Goal: Information Seeking & Learning: Learn about a topic

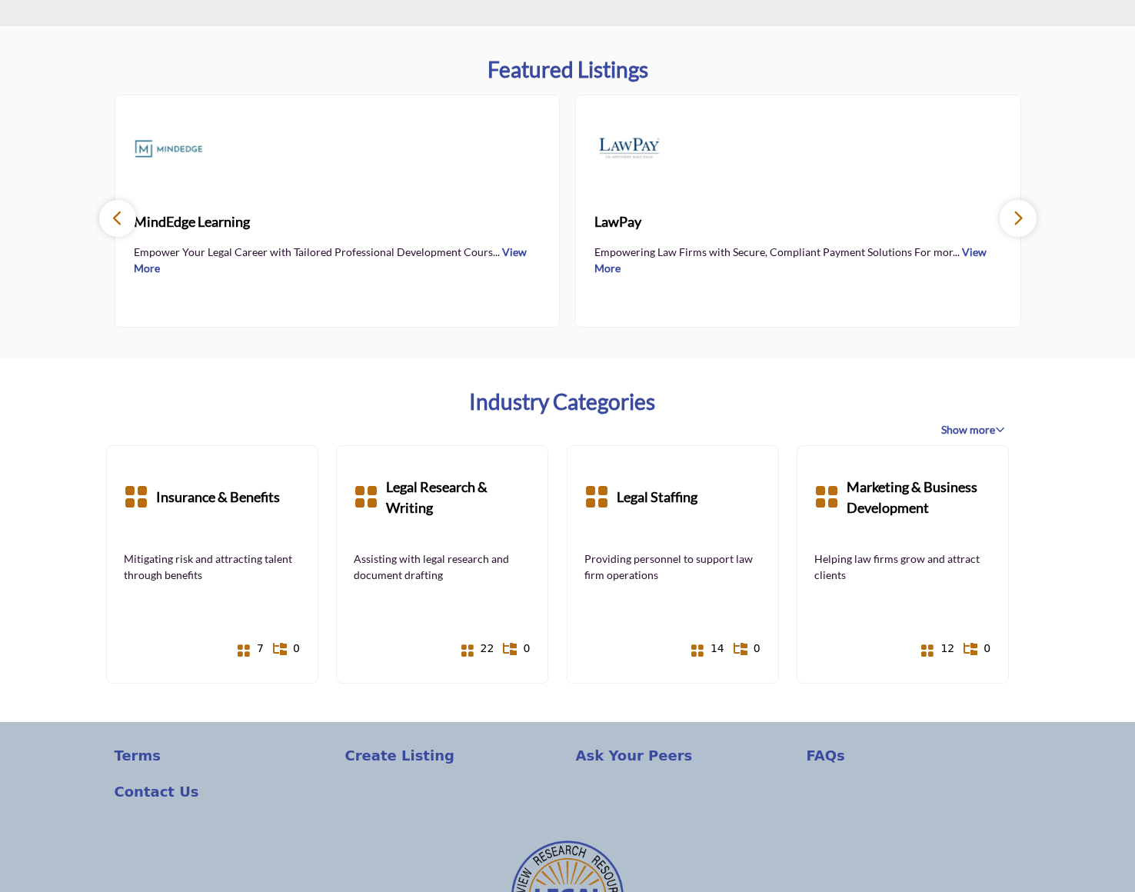
scroll to position [808, 0]
click at [986, 430] on span "Show more" at bounding box center [973, 428] width 64 height 15
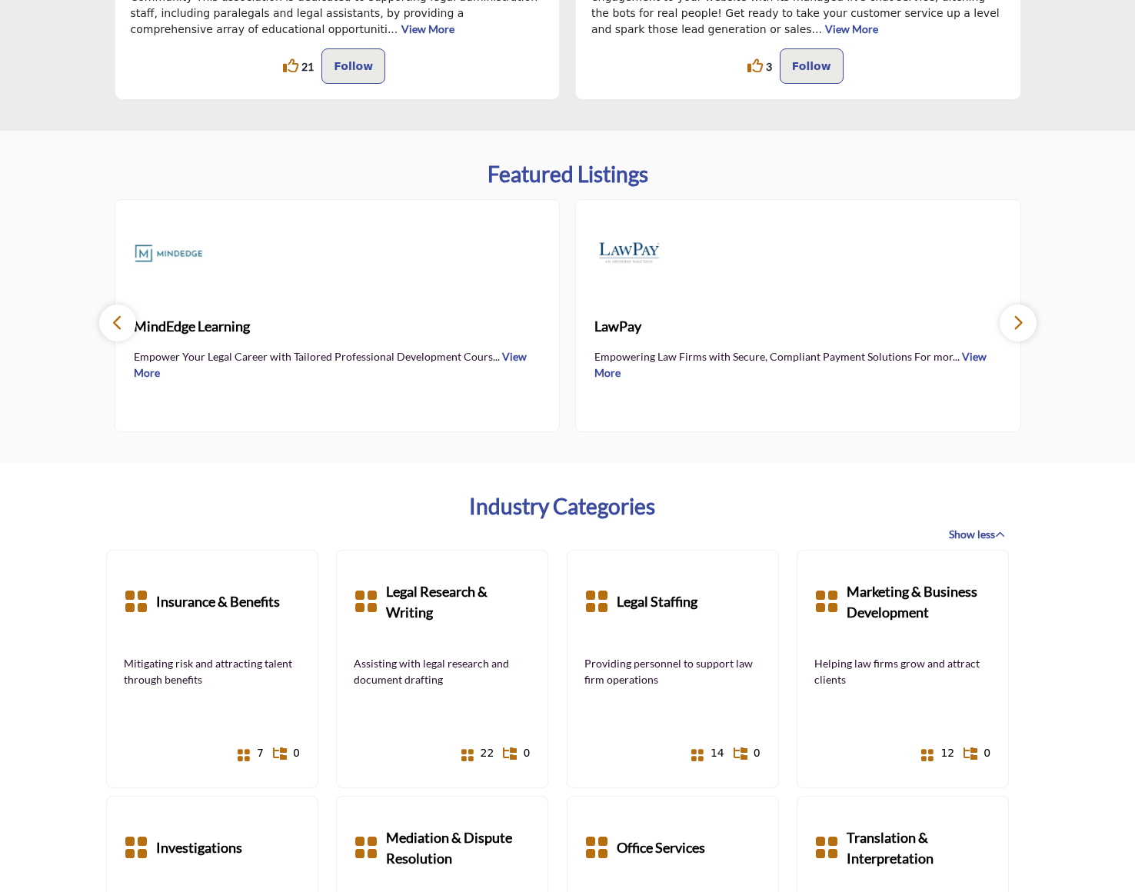
scroll to position [699, 0]
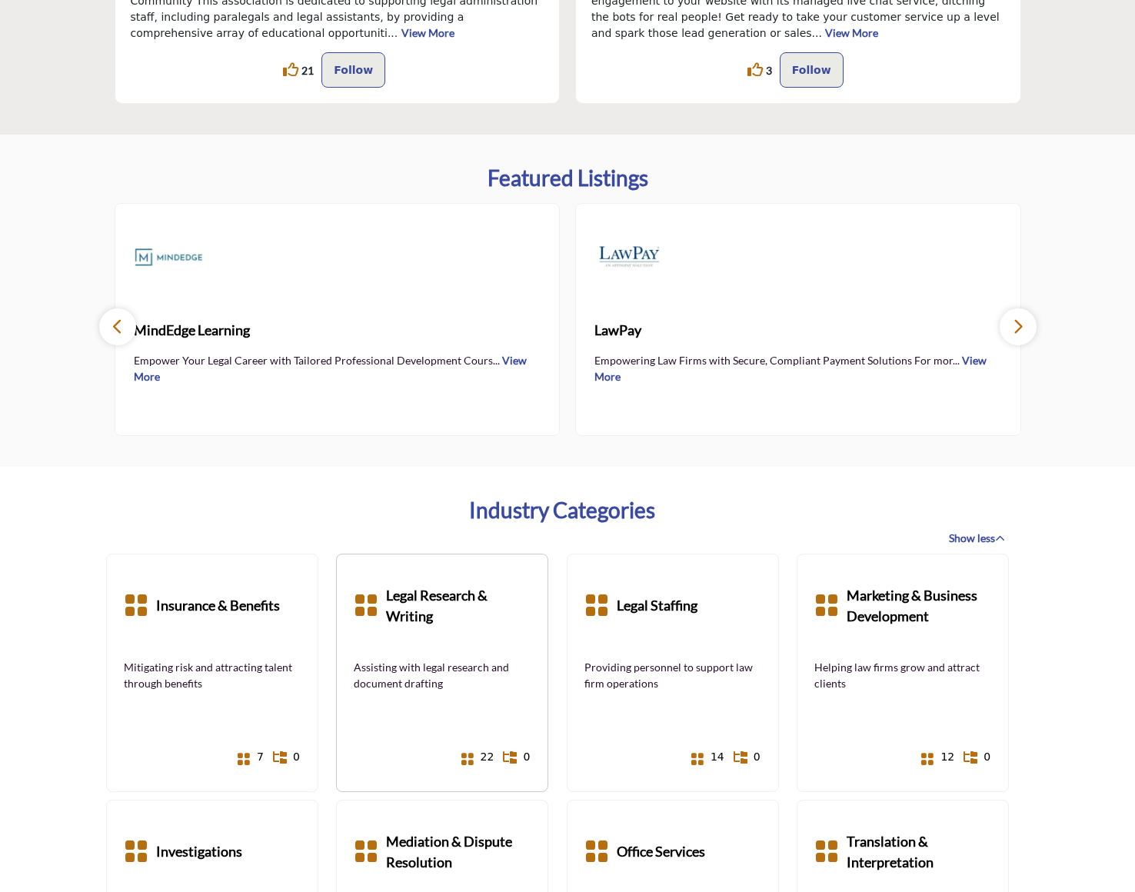
click at [486, 632] on b "Legal Research & Writing" at bounding box center [458, 605] width 145 height 69
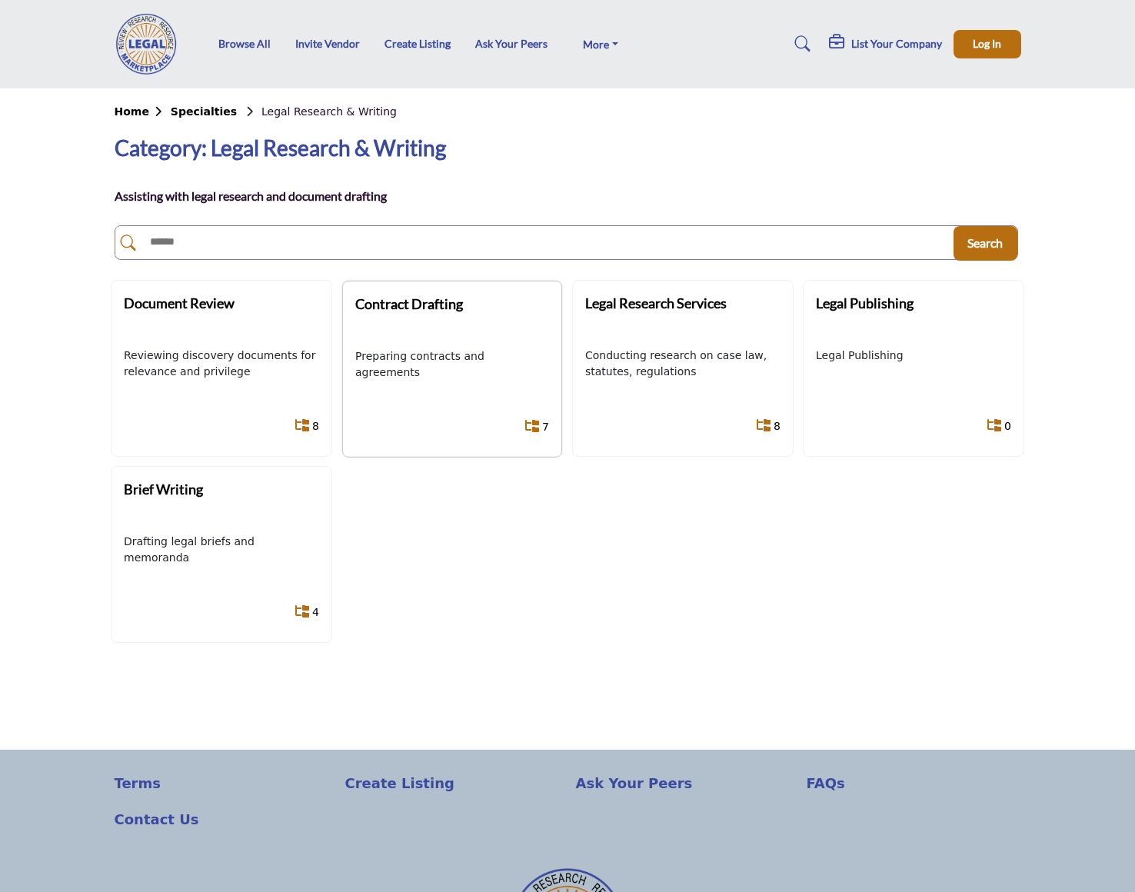
click at [492, 385] on div "Preparing contracts and agreements" at bounding box center [452, 373] width 194 height 50
click at [537, 425] on icon at bounding box center [532, 426] width 14 height 12
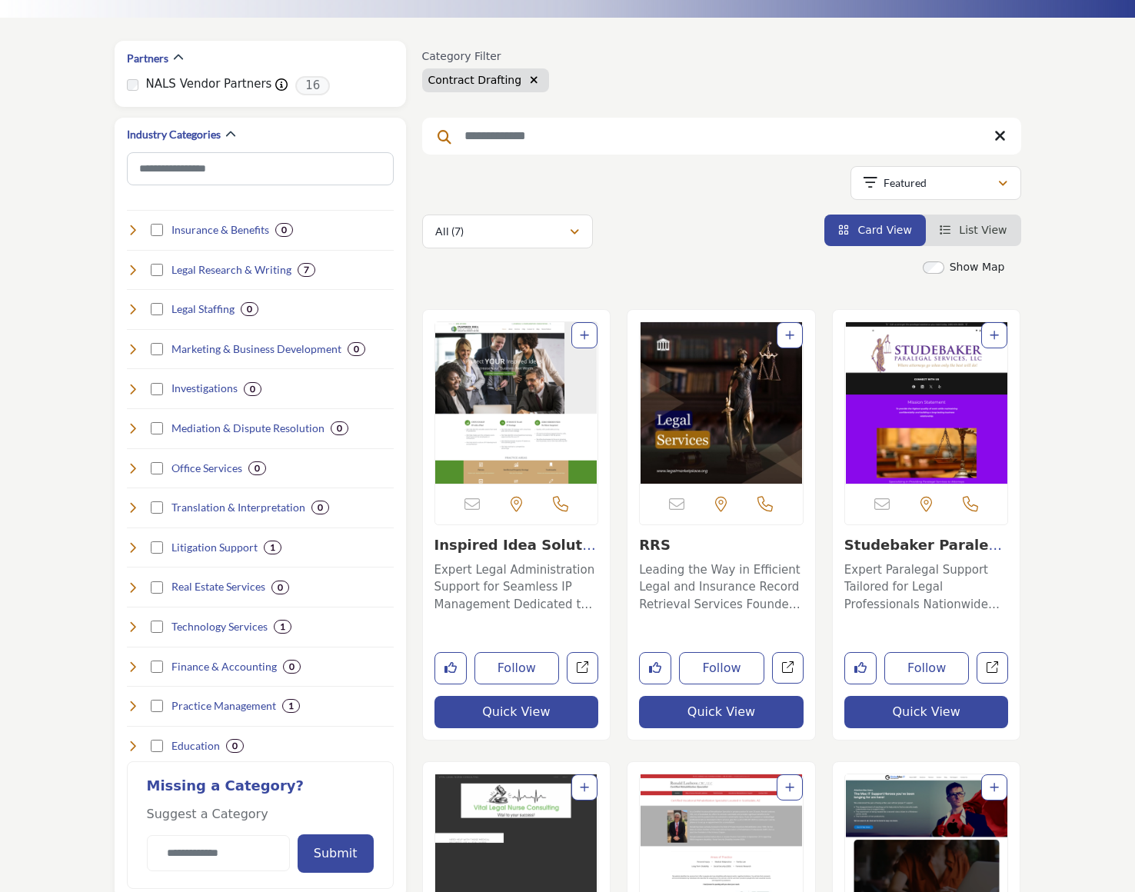
scroll to position [205, 0]
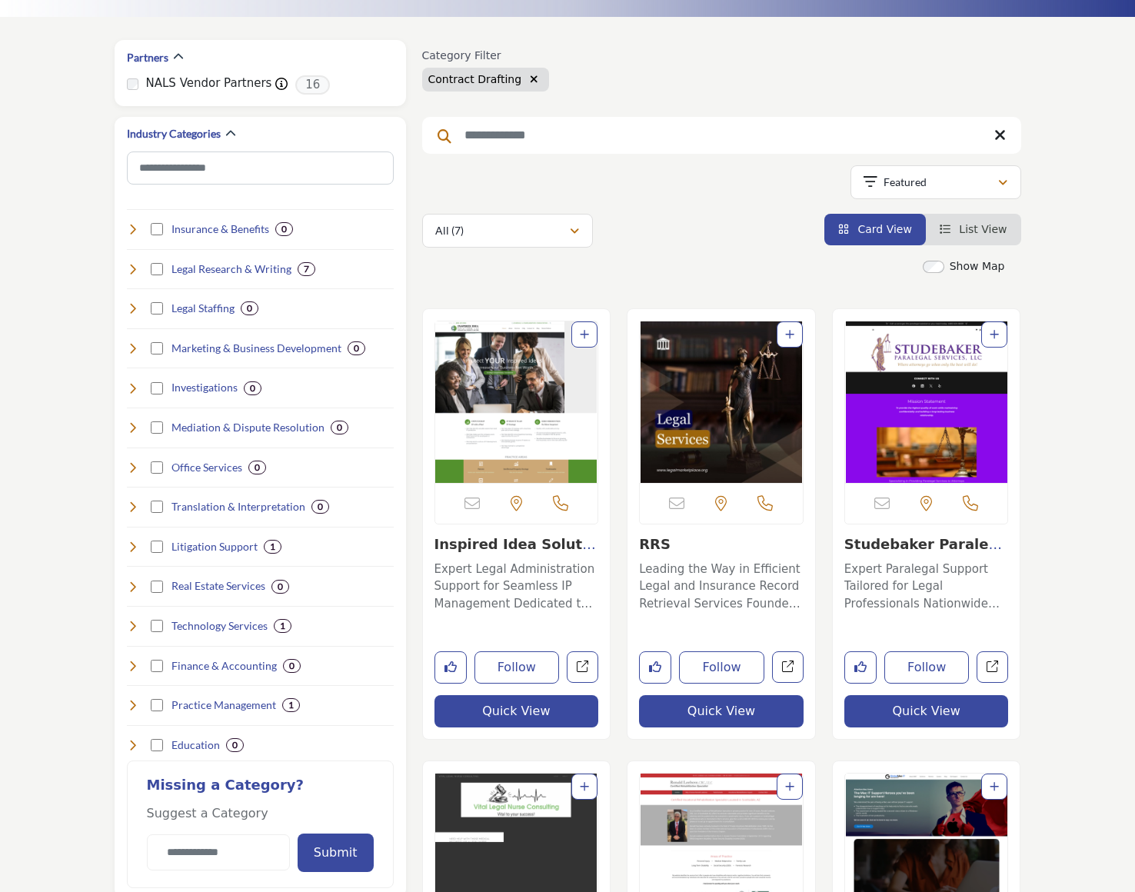
click at [891, 564] on p "Expert Paralegal Support Tailored for Legal Professionals Nationwide This compa…" at bounding box center [926, 586] width 165 height 52
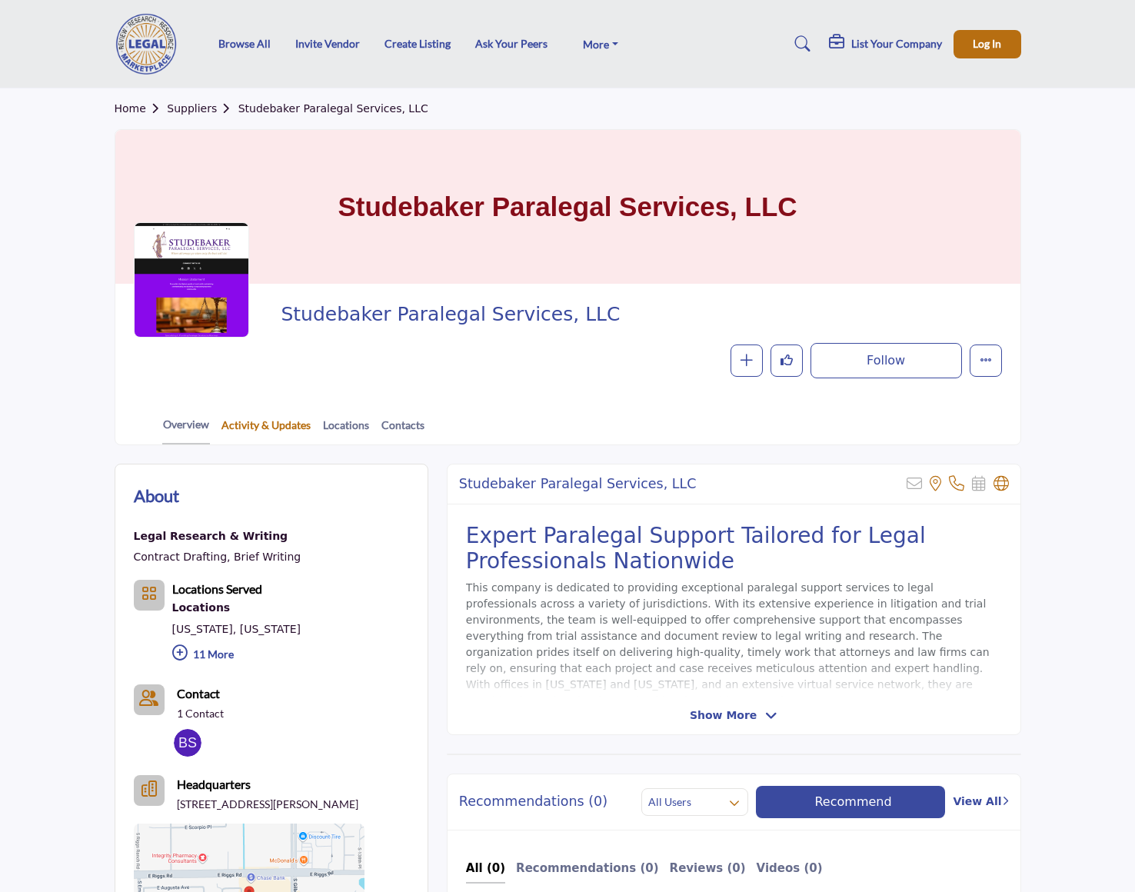
click at [284, 426] on link "Activity & Updates" at bounding box center [266, 430] width 91 height 27
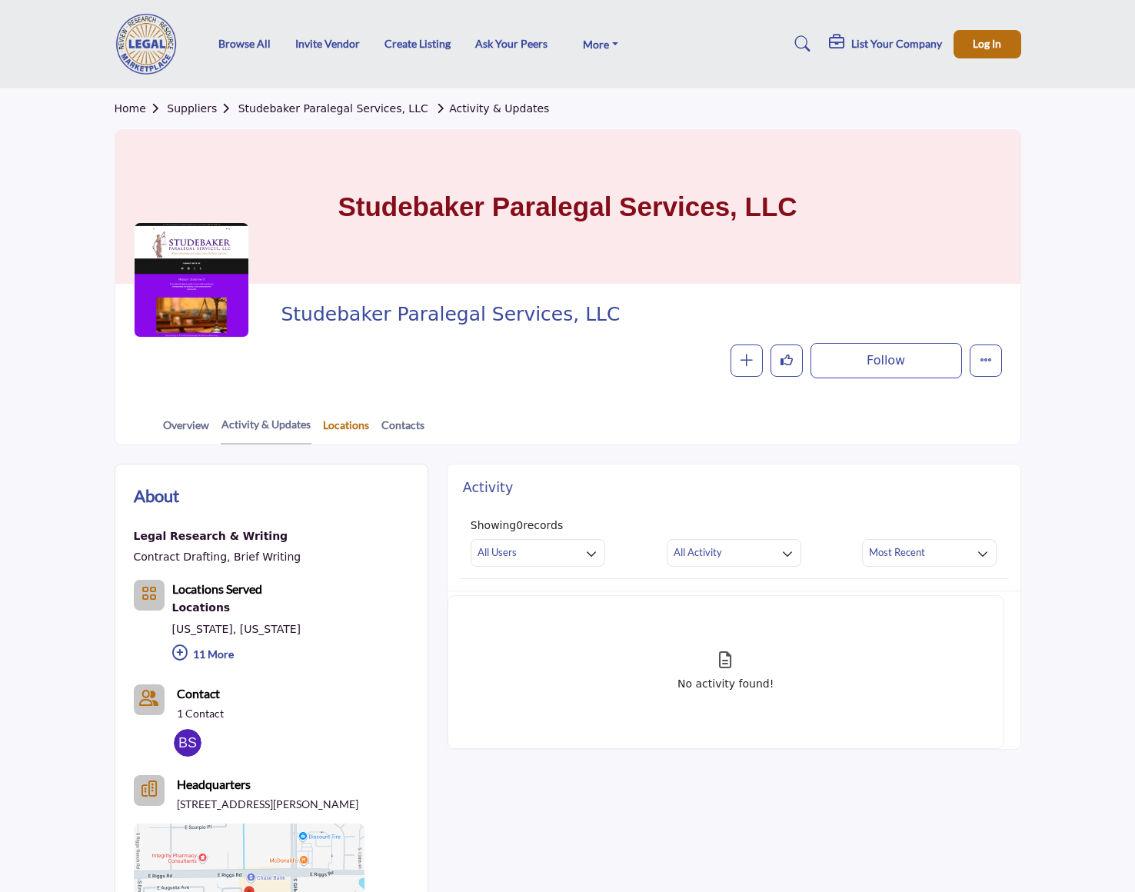
click at [341, 423] on link "Locations" at bounding box center [346, 430] width 48 height 27
